Goal: Task Accomplishment & Management: Complete application form

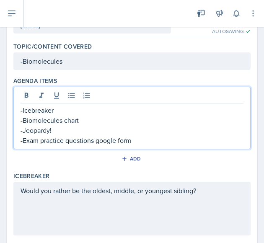
scroll to position [65, 0]
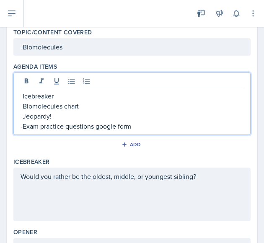
click at [70, 52] on p "-Biomolecules" at bounding box center [132, 47] width 223 height 10
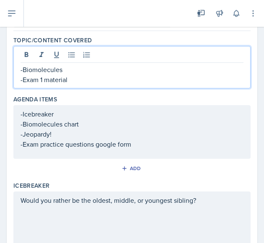
scroll to position [60, 0]
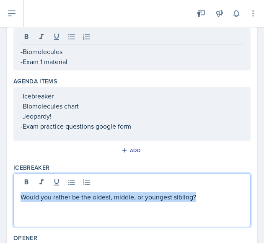
drag, startPoint x: 214, startPoint y: 195, endPoint x: -5, endPoint y: 201, distance: 218.8
click at [0, 201] on html "SI Documents Leader Dashboard Calendar Profile Documents Planning Sheets Observ…" at bounding box center [132, 121] width 264 height 243
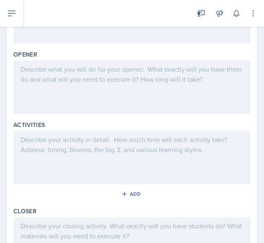
scroll to position [245, 0]
click at [69, 139] on p at bounding box center [132, 139] width 223 height 10
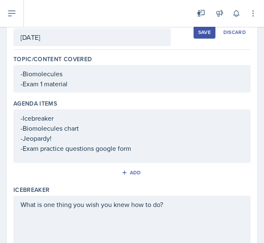
scroll to position [0, 0]
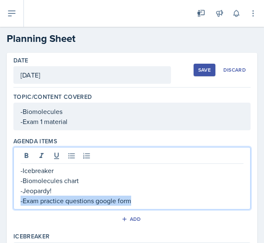
drag, startPoint x: 142, startPoint y: 185, endPoint x: 139, endPoint y: 200, distance: 15.5
click at [139, 200] on p "-Exam practice questions google form" at bounding box center [132, 201] width 223 height 10
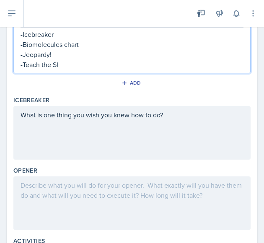
scroll to position [138, 0]
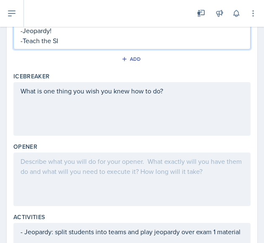
click at [103, 167] on p at bounding box center [132, 162] width 223 height 10
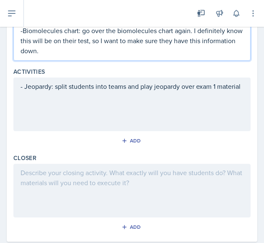
scroll to position [314, 0]
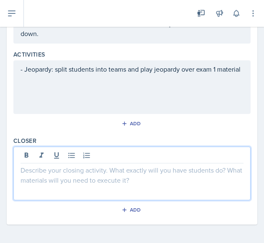
click at [50, 154] on div at bounding box center [132, 174] width 238 height 54
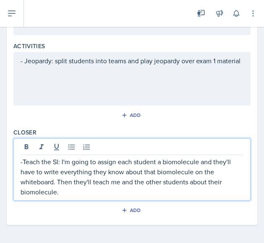
scroll to position [0, 0]
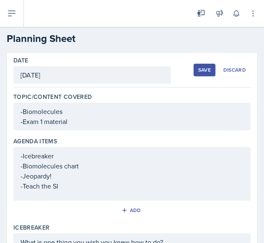
click at [201, 67] on div "Save" at bounding box center [205, 70] width 13 height 7
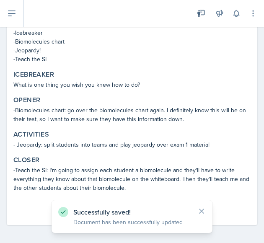
scroll to position [123, 0]
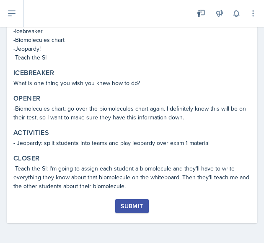
click at [128, 207] on div "Submit" at bounding box center [132, 206] width 22 height 7
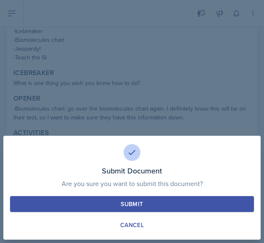
click at [139, 204] on div "Submit" at bounding box center [132, 204] width 22 height 8
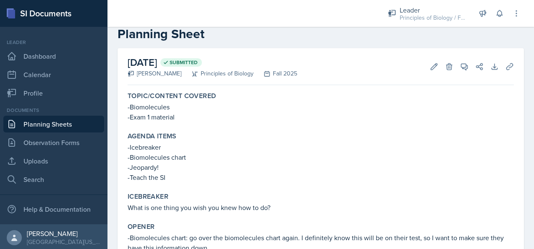
scroll to position [0, 0]
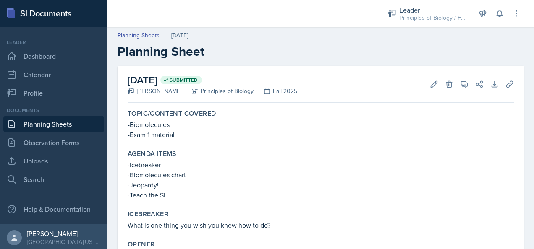
click at [40, 123] on link "Planning Sheets" at bounding box center [53, 124] width 101 height 17
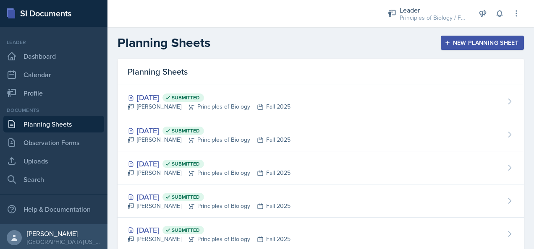
click at [465, 40] on div "New Planning Sheet" at bounding box center [482, 42] width 72 height 7
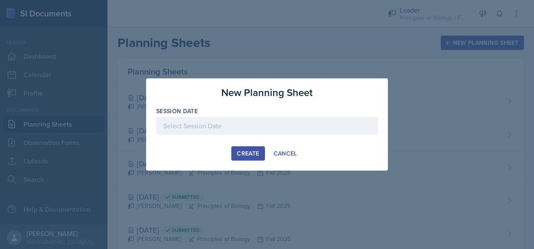
click at [235, 126] on div at bounding box center [267, 126] width 222 height 18
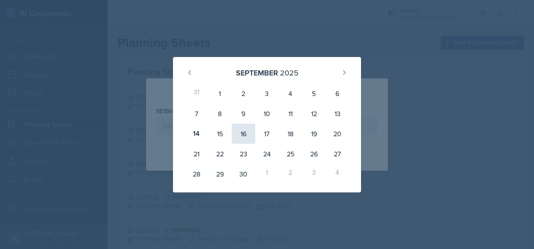
click at [244, 133] on div "16" at bounding box center [244, 134] width 24 height 20
type input "[DATE]"
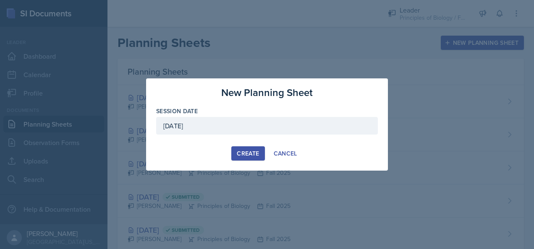
click at [247, 151] on div "Create" at bounding box center [248, 153] width 22 height 7
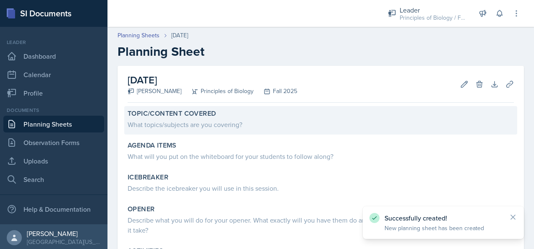
click at [170, 124] on div "What topics/subjects are you covering?" at bounding box center [321, 125] width 386 height 10
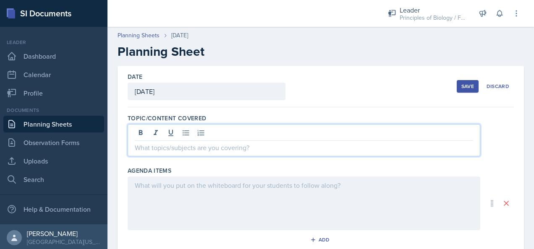
click at [170, 136] on div at bounding box center [304, 140] width 353 height 32
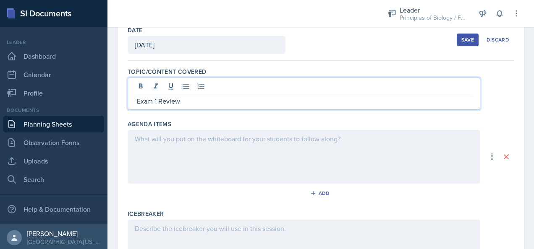
scroll to position [47, 0]
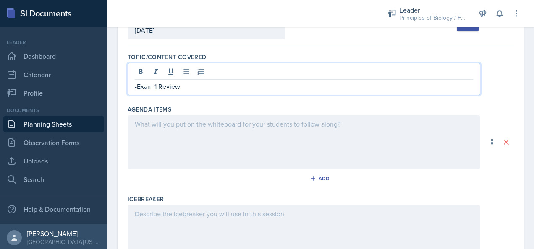
click at [180, 129] on p at bounding box center [304, 124] width 338 height 10
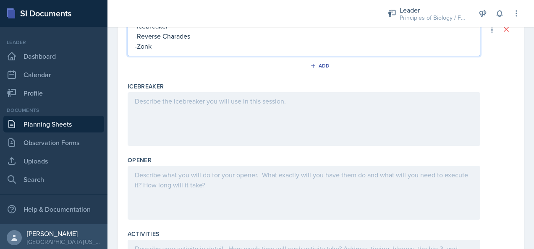
scroll to position [175, 0]
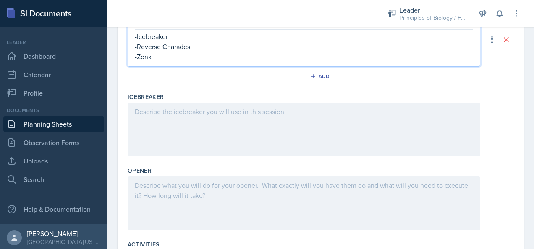
click at [222, 186] on p at bounding box center [304, 186] width 338 height 10
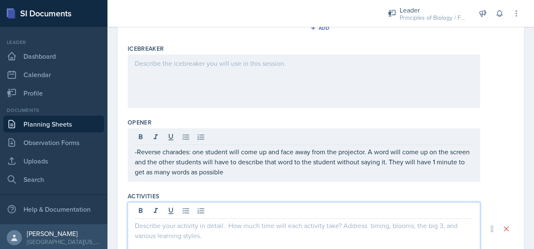
scroll to position [212, 0]
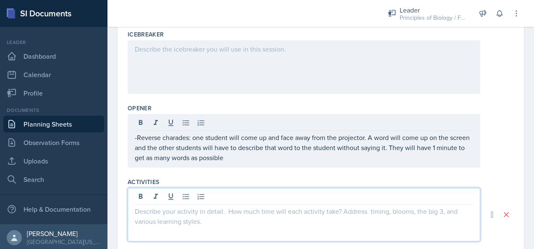
click at [252, 211] on p at bounding box center [304, 212] width 338 height 10
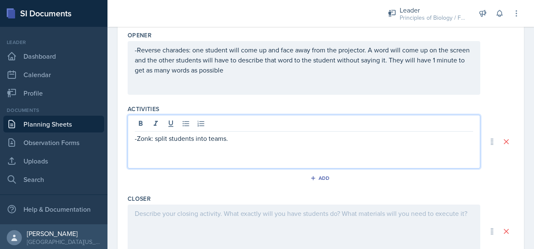
scroll to position [290, 0]
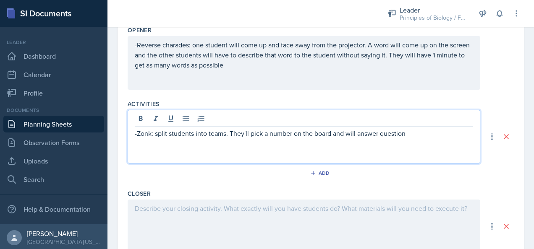
click at [379, 131] on p "-Zonk: split students into teams. They'll pick a number on the board and will a…" at bounding box center [304, 133] width 338 height 10
click at [433, 133] on p "-Zonk: split students into teams. They'll pick a number on the board and will a…" at bounding box center [304, 133] width 338 height 10
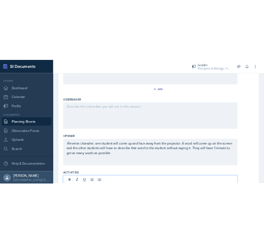
scroll to position [166, 0]
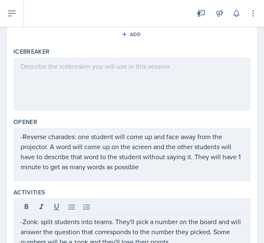
click at [118, 73] on div at bounding box center [132, 85] width 238 height 54
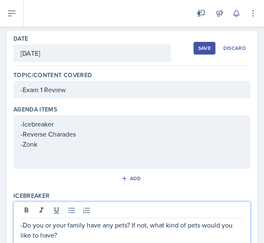
scroll to position [0, 0]
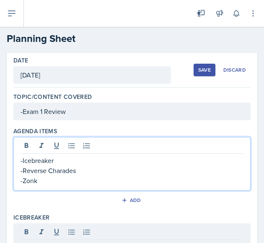
click at [48, 165] on div "-Icebreaker -Reverse Charades -Zonk" at bounding box center [132, 171] width 223 height 30
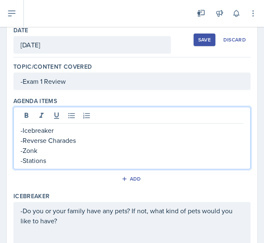
scroll to position [44, 0]
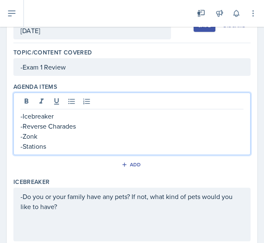
click at [77, 72] on p "-Exam 1 Review" at bounding box center [132, 67] width 223 height 10
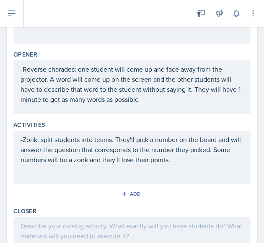
scroll to position [249, 0]
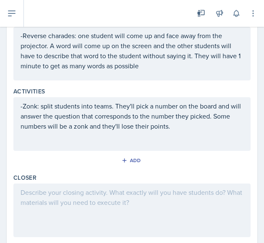
click at [146, 66] on p "-Reverse charades: one student will come up and face away from the projector. A…" at bounding box center [132, 51] width 223 height 40
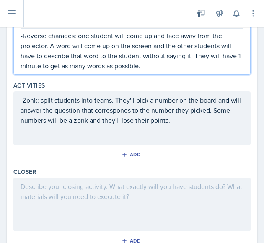
scroll to position [313, 0]
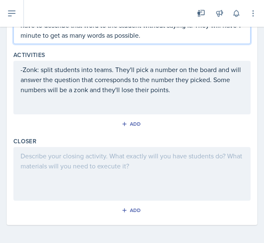
click at [65, 152] on div at bounding box center [132, 174] width 238 height 54
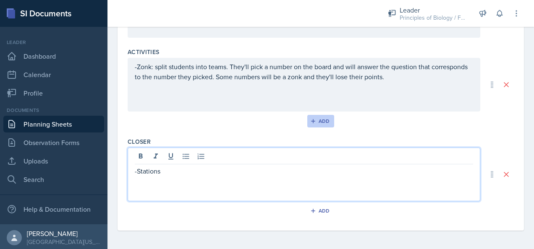
scroll to position [0, 0]
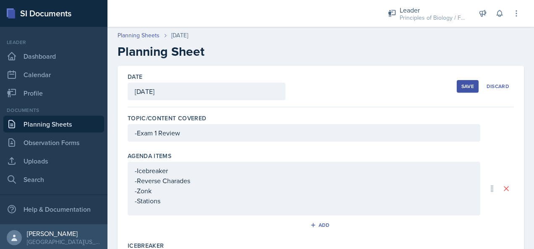
click at [461, 86] on div "Save" at bounding box center [467, 86] width 13 height 7
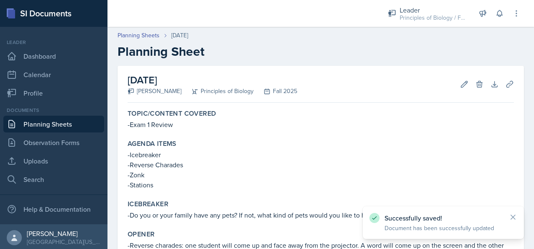
click at [40, 128] on link "Planning Sheets" at bounding box center [53, 124] width 101 height 17
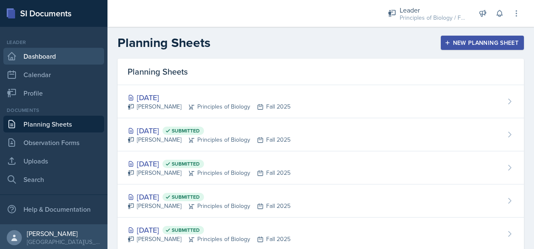
click at [43, 58] on link "Dashboard" at bounding box center [53, 56] width 101 height 17
